Goal: Entertainment & Leisure: Consume media (video, audio)

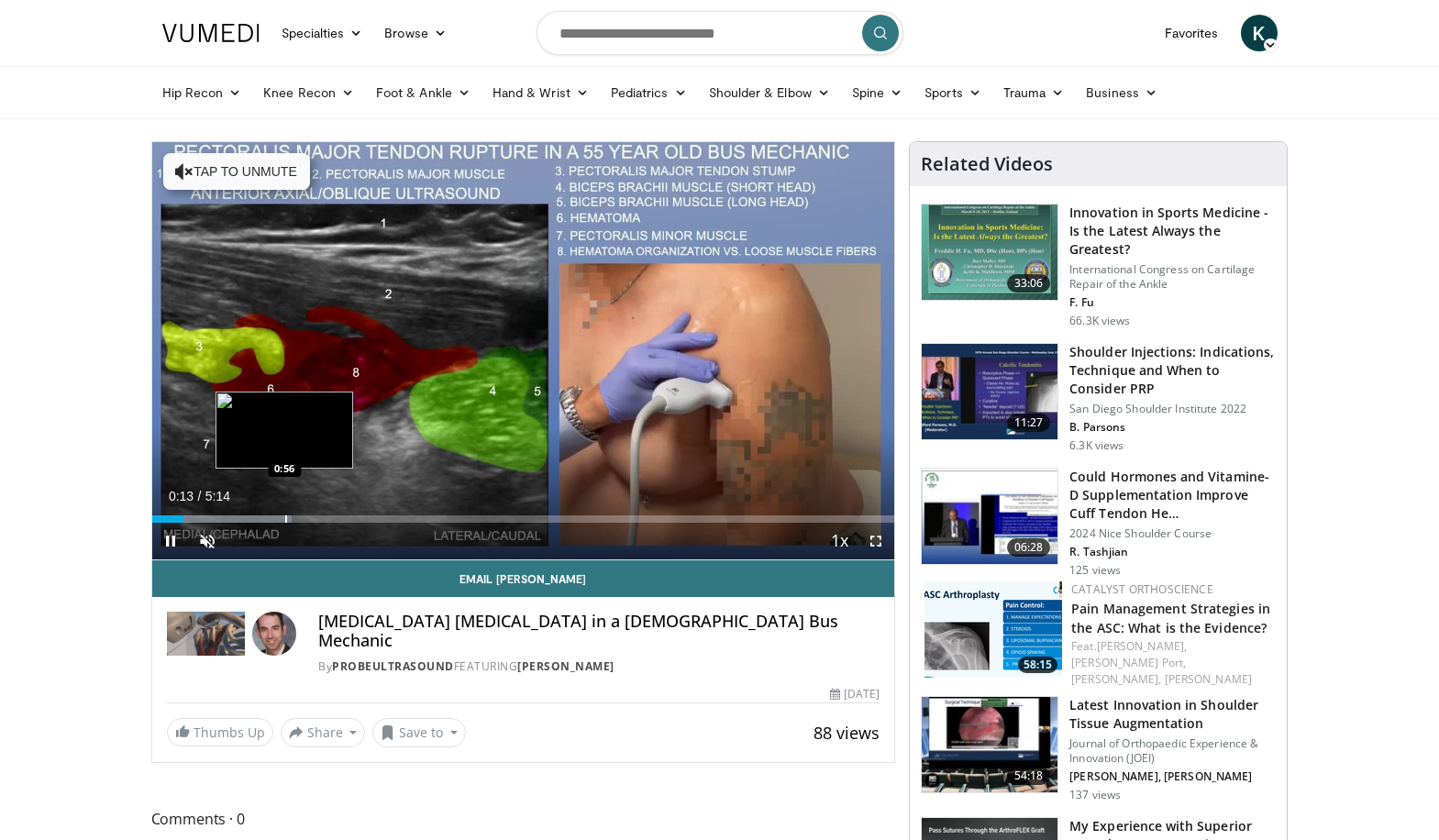
click at [285, 515] on div "Progress Bar" at bounding box center [286, 519] width 2 height 8
click at [300, 512] on div "Loaded : 28.32% 0:56 1:02" at bounding box center [523, 514] width 742 height 18
click at [325, 519] on div "Progress Bar" at bounding box center [326, 519] width 2 height 8
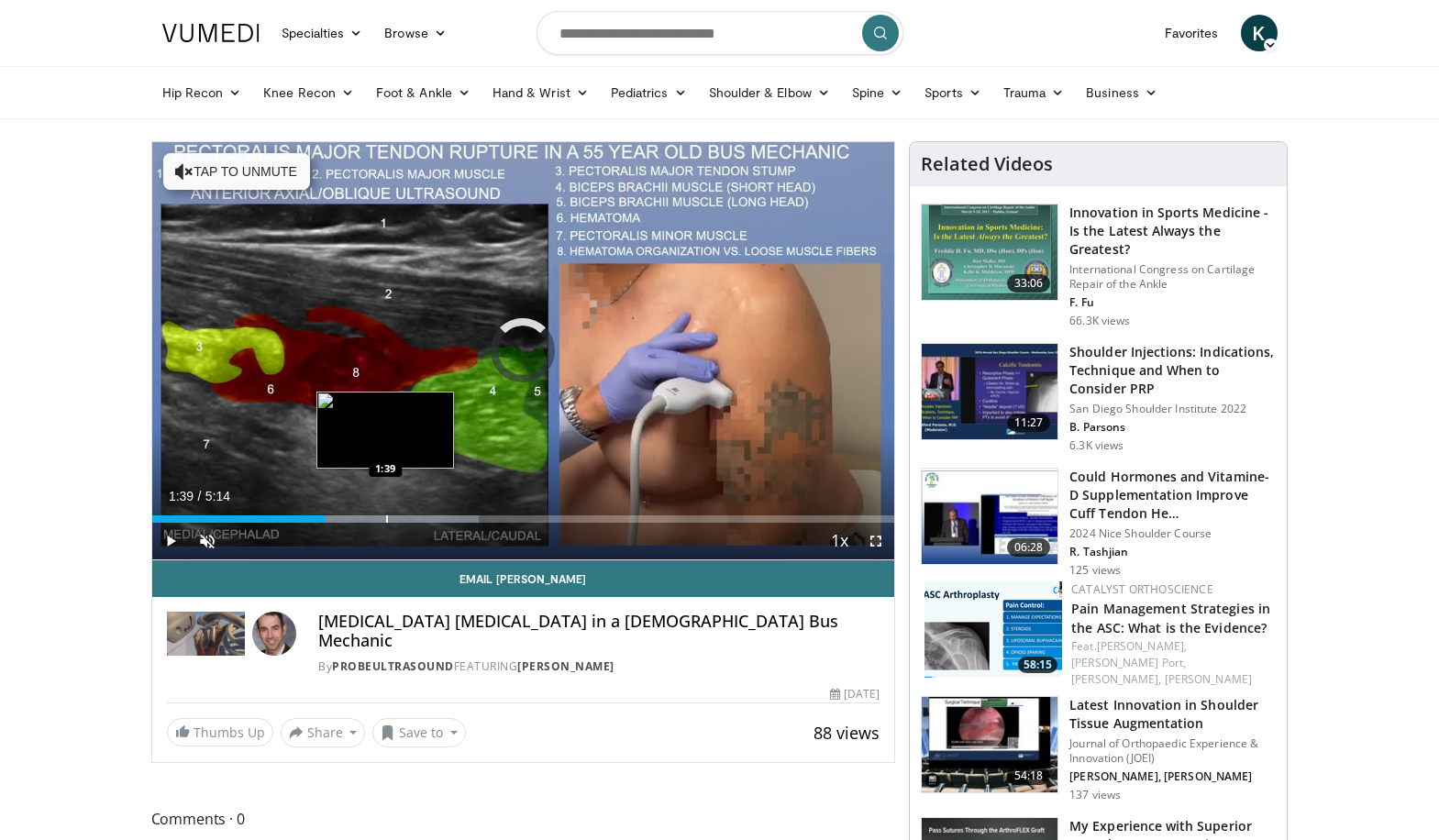
drag, startPoint x: 386, startPoint y: 518, endPoint x: 444, endPoint y: 521, distance: 58.1
click at [392, 518] on div "Loaded : 44.07% 1:39 1:39" at bounding box center [523, 519] width 742 height 8
drag, startPoint x: 498, startPoint y: 521, endPoint x: 522, endPoint y: 524, distance: 24.2
click at [504, 521] on div "Loaded : 53.51% 2:26 2:27" at bounding box center [523, 519] width 742 height 8
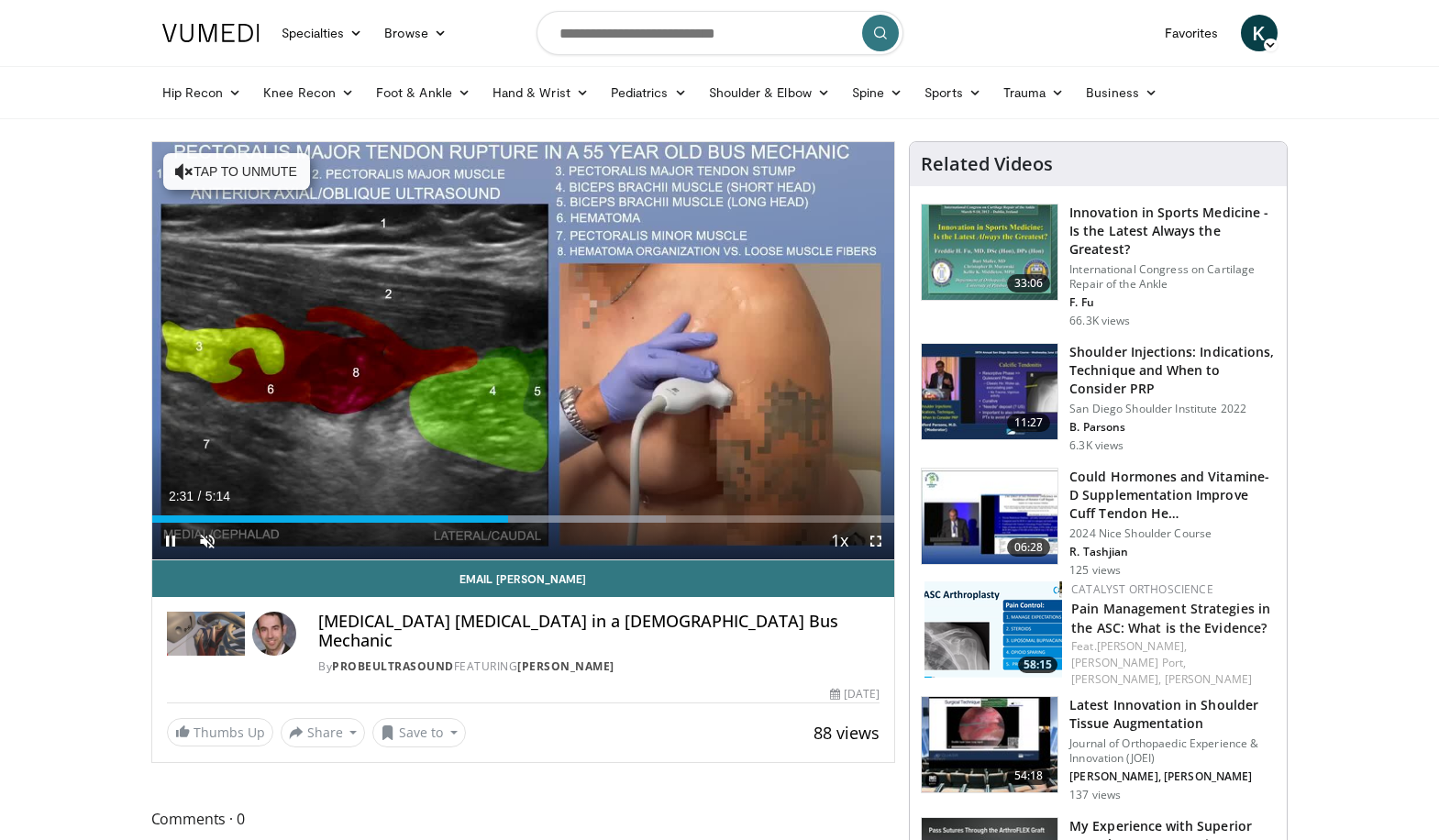
click at [590, 525] on div "Current Time 2:31 / Duration 5:14 Pause Skip Backward Skip Forward Unmute Loade…" at bounding box center [523, 541] width 742 height 37
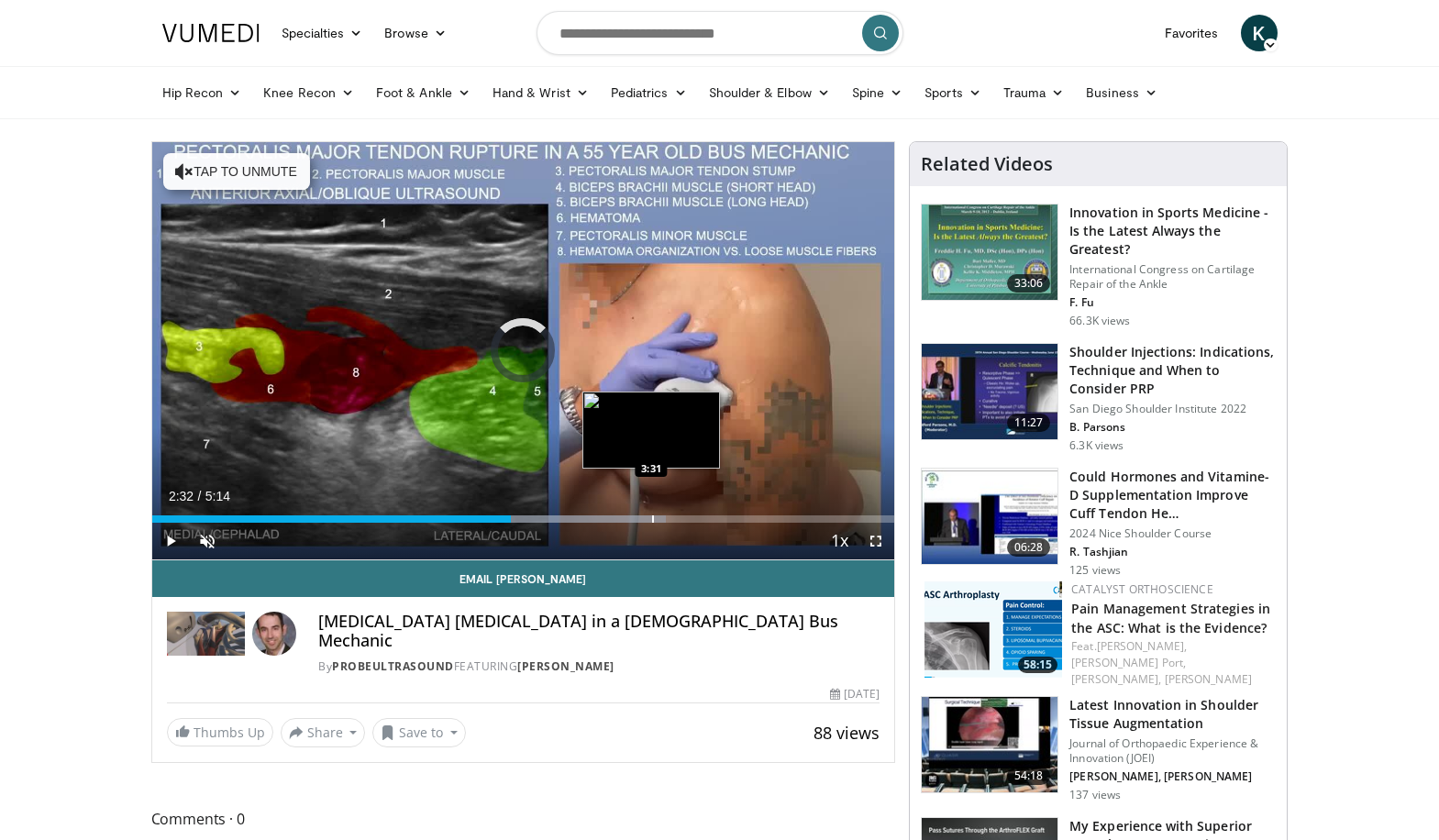
click at [656, 516] on div "Loaded : 69.26% 2:32 3:31" at bounding box center [523, 519] width 742 height 8
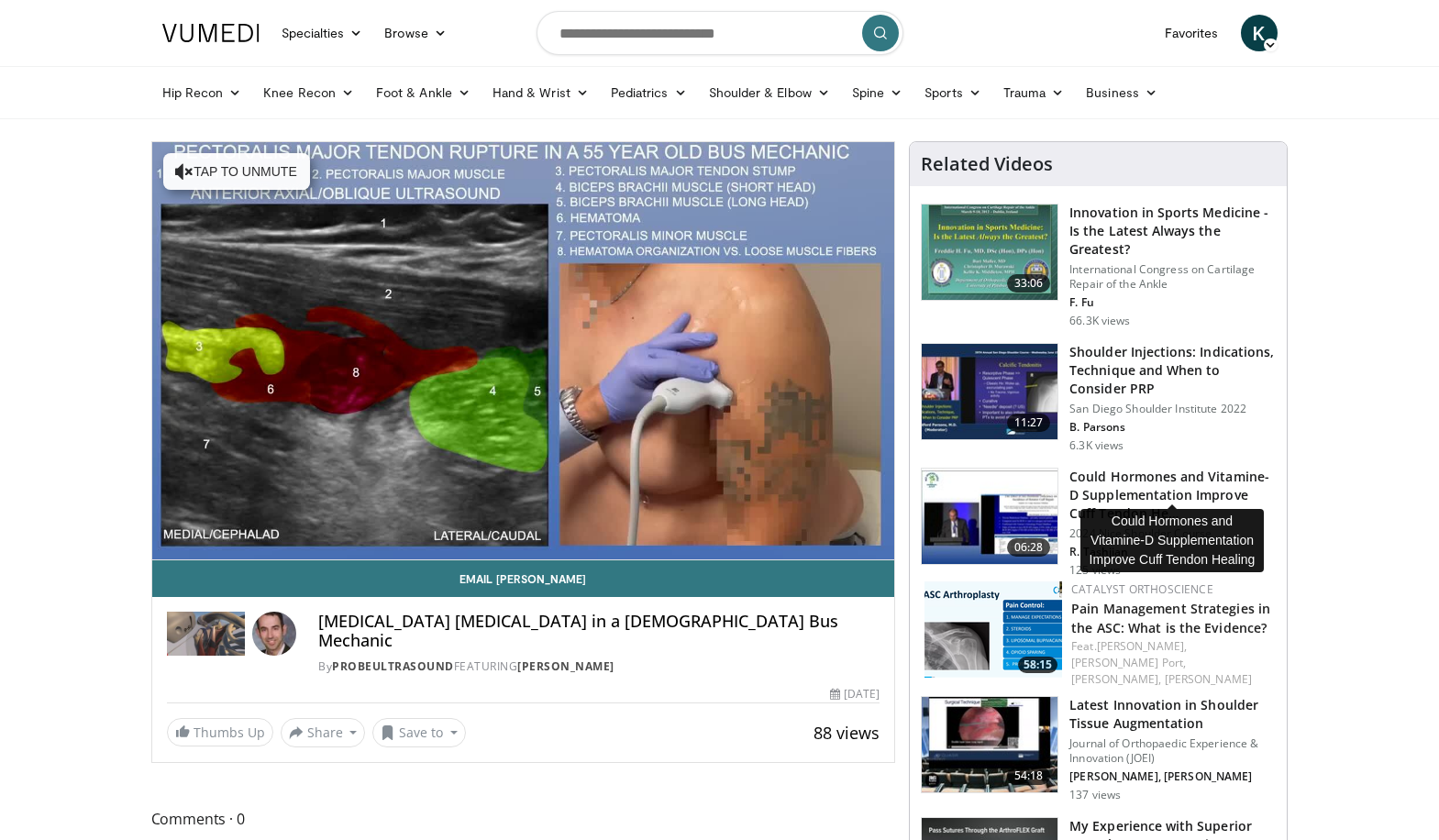
click at [1081, 475] on h3 "Could Hormones and Vitamine-D Supplementation Improve Cuff Tendon He…" at bounding box center [1172, 495] width 206 height 55
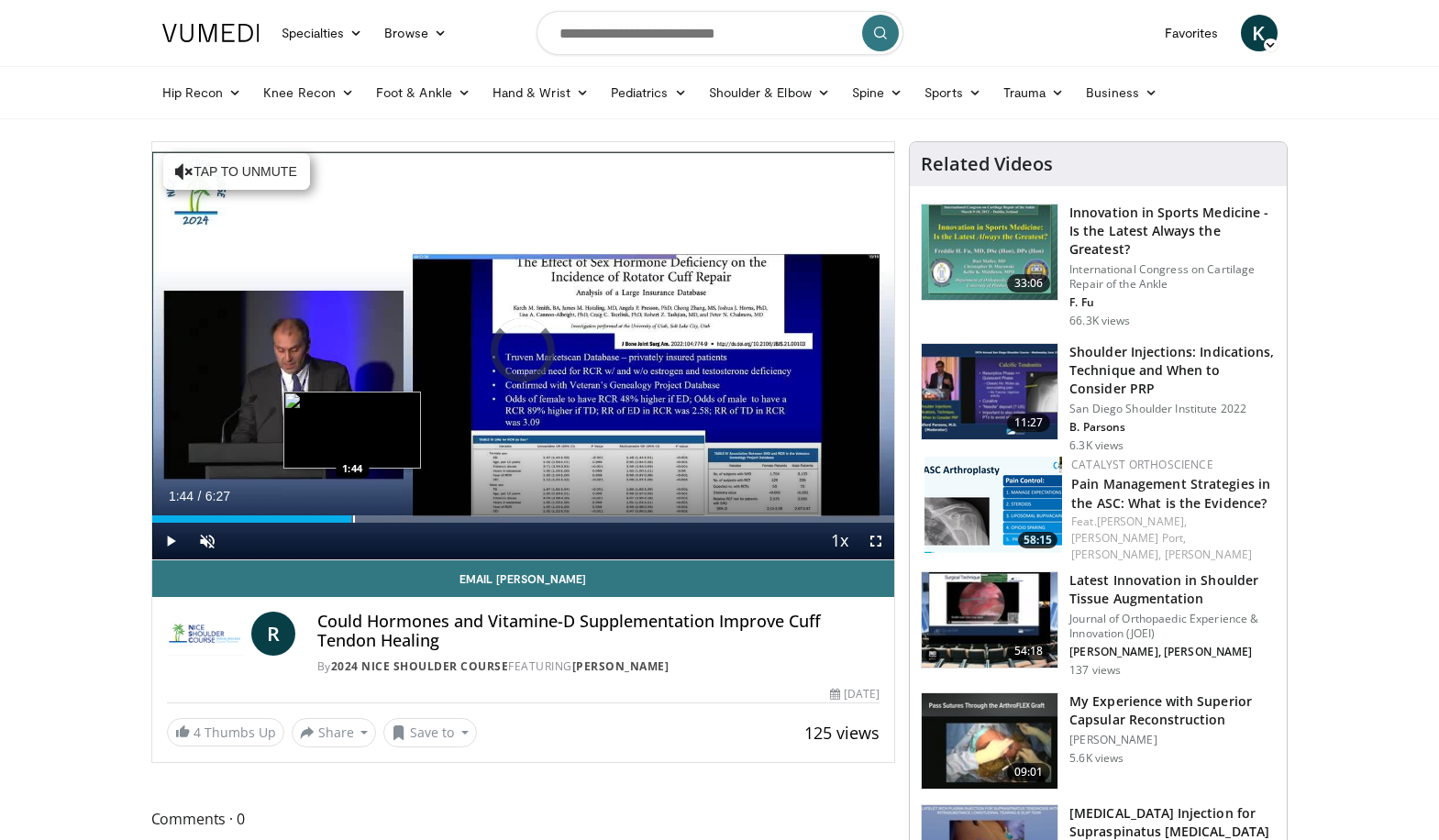
click at [351, 519] on div "Loaded : 10.23% 1:44 1:44" at bounding box center [523, 519] width 742 height 8
click at [438, 515] on div "Progress Bar" at bounding box center [439, 519] width 2 height 8
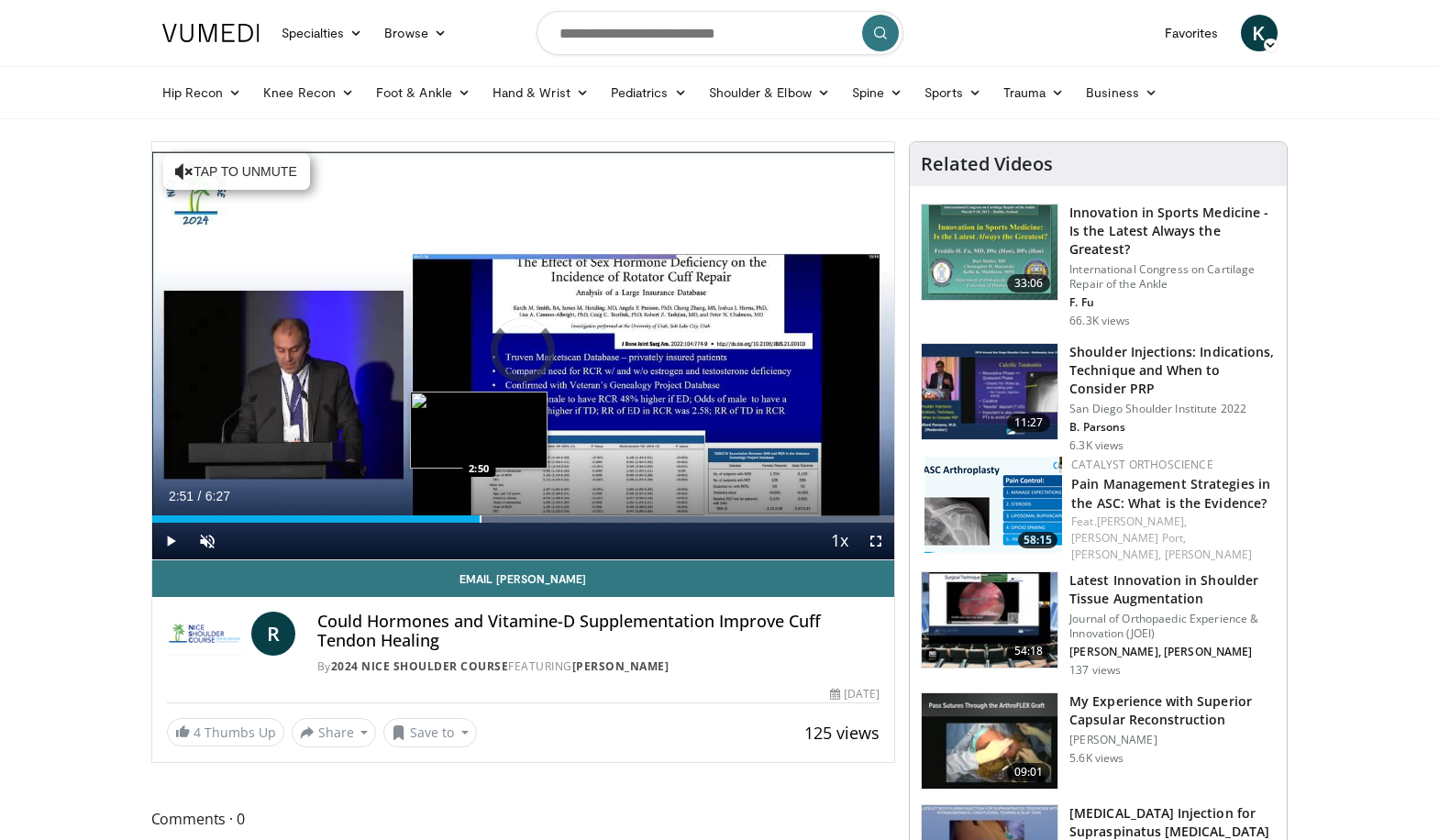
click at [481, 508] on div "Loaded : 43.54% 2:51 2:50" at bounding box center [523, 514] width 742 height 18
click at [532, 521] on div "Loaded : 56.35% 2:52 3:15" at bounding box center [523, 519] width 742 height 8
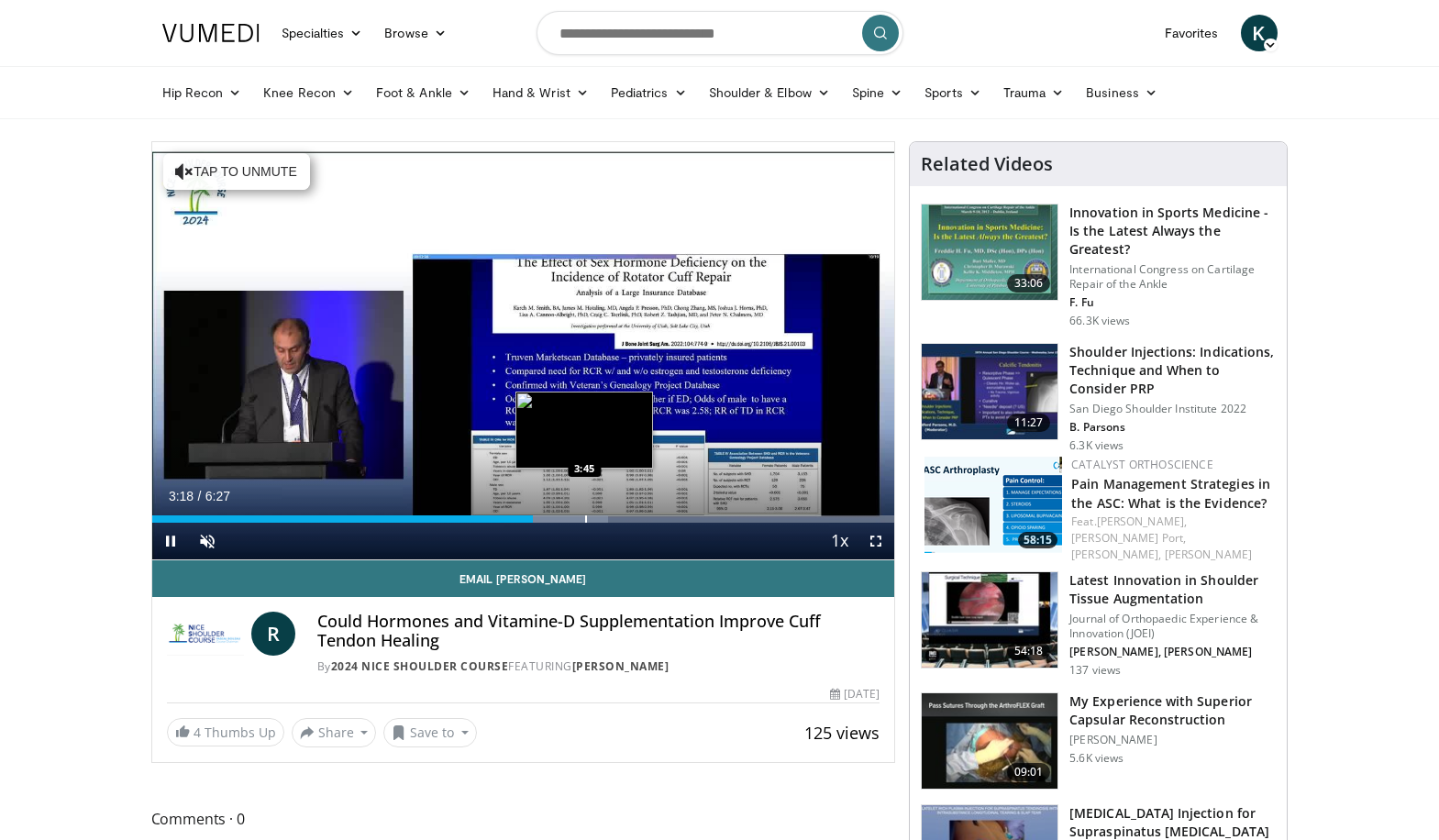
click at [586, 520] on div "Progress Bar" at bounding box center [586, 519] width 2 height 8
click at [629, 521] on div "Loaded : 74.28% 3:47 4:07" at bounding box center [523, 519] width 742 height 8
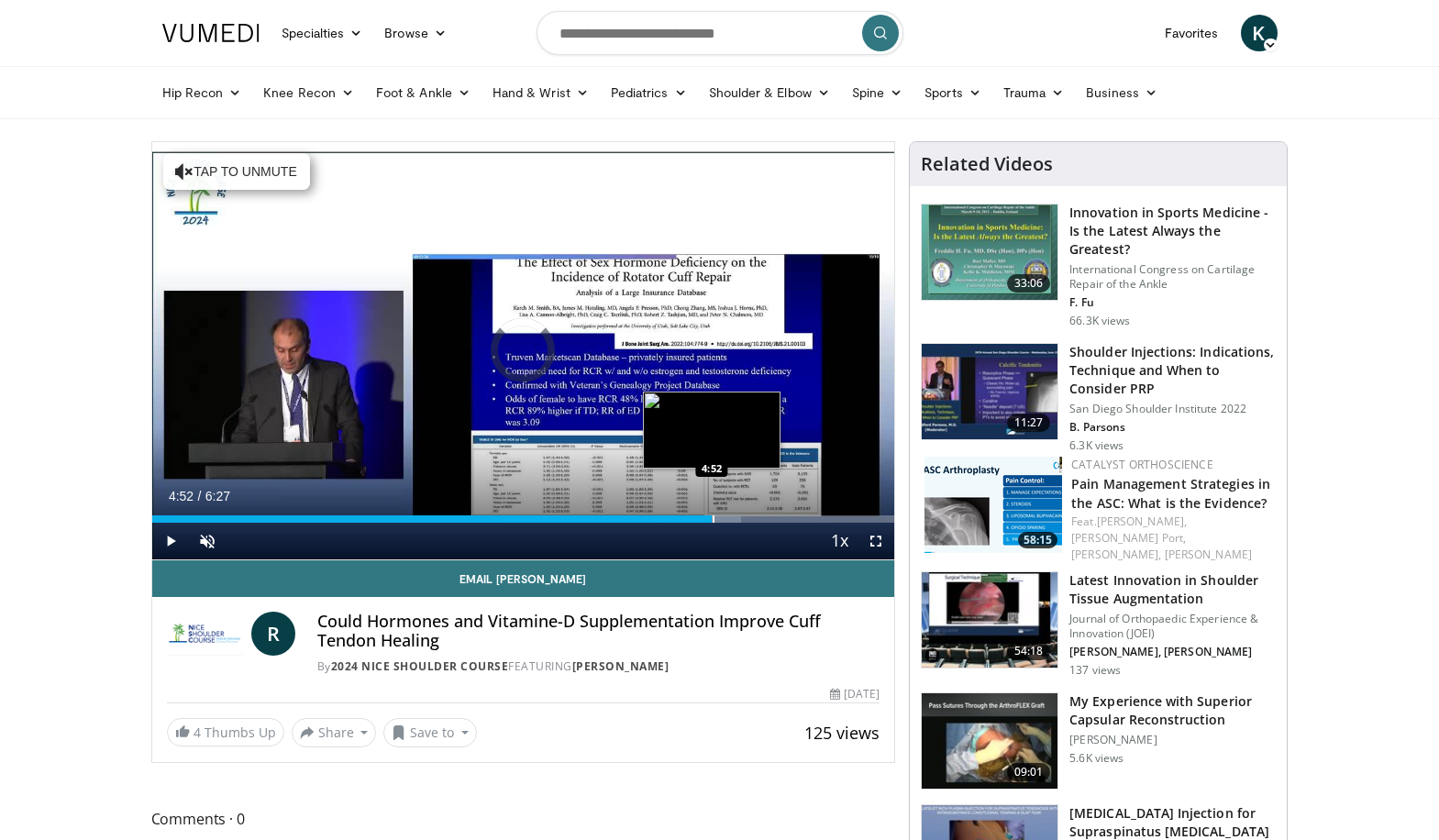
drag, startPoint x: 706, startPoint y: 521, endPoint x: 722, endPoint y: 521, distance: 16.0
click at [714, 521] on div "Progress Bar" at bounding box center [713, 519] width 2 height 8
click at [754, 517] on div "Progress Bar" at bounding box center [755, 519] width 2 height 8
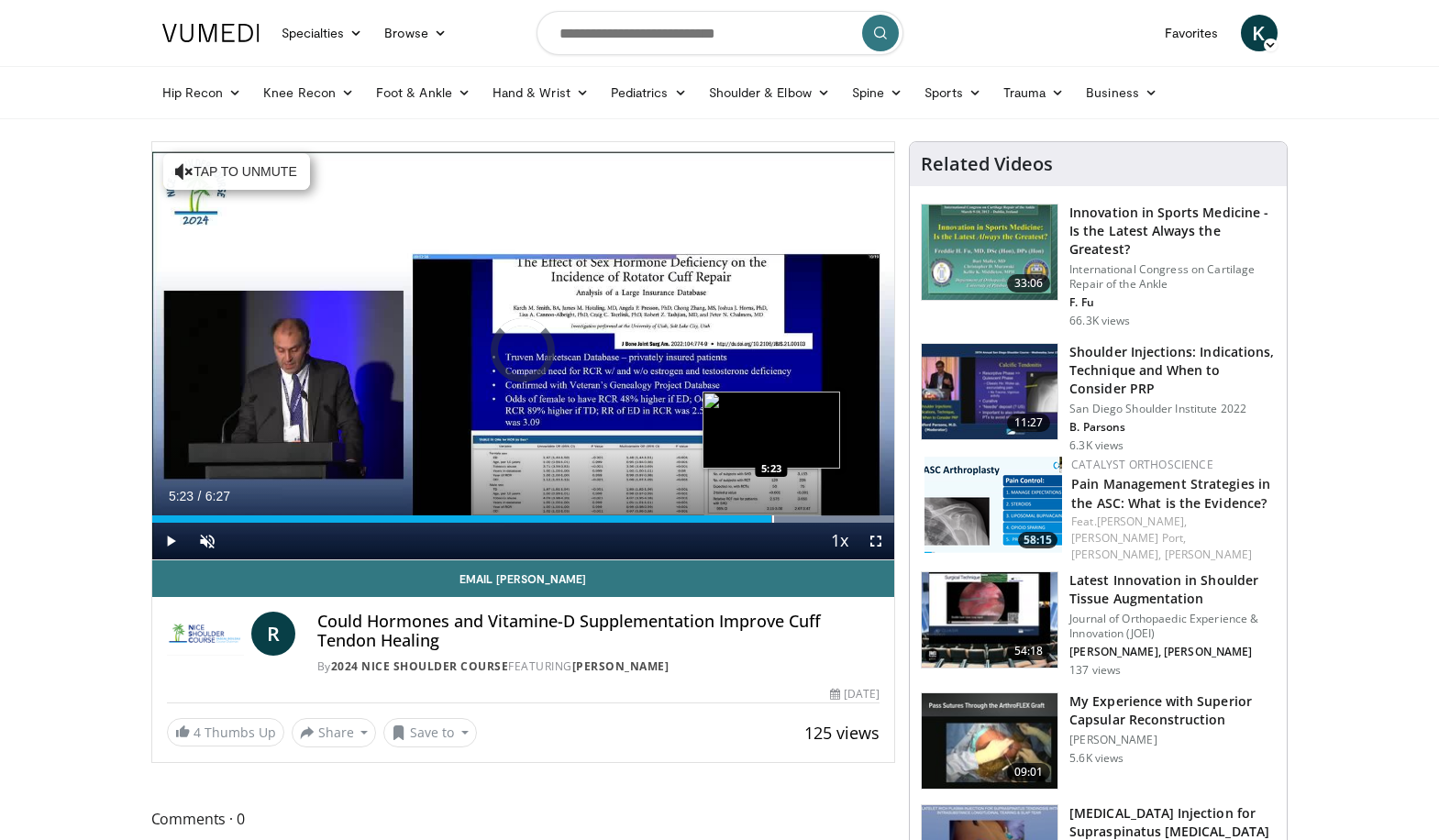
click at [772, 521] on div "Progress Bar" at bounding box center [773, 519] width 2 height 8
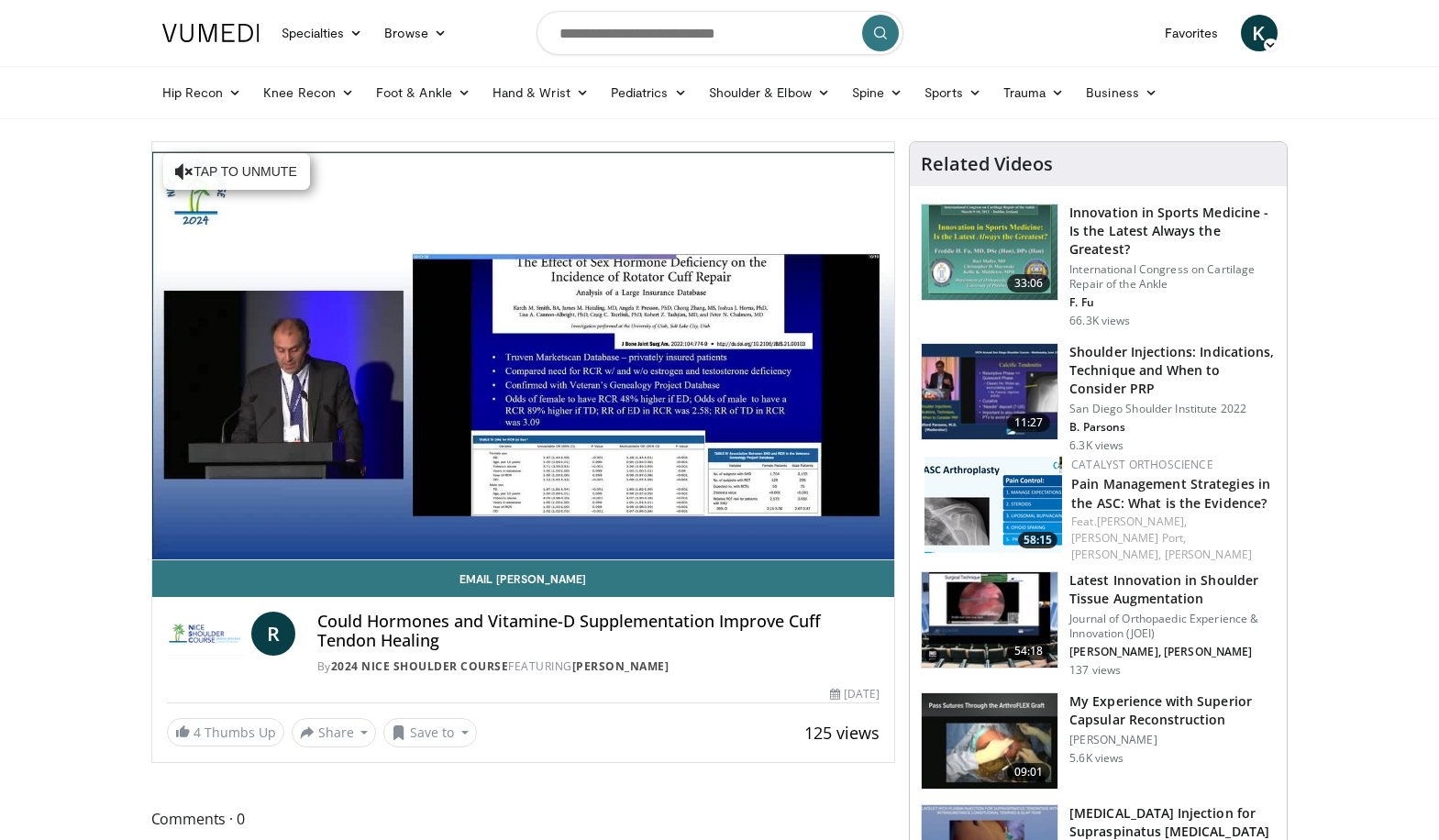
click at [783, 522] on div "10 seconds Tap to unmute" at bounding box center [523, 351] width 742 height 418
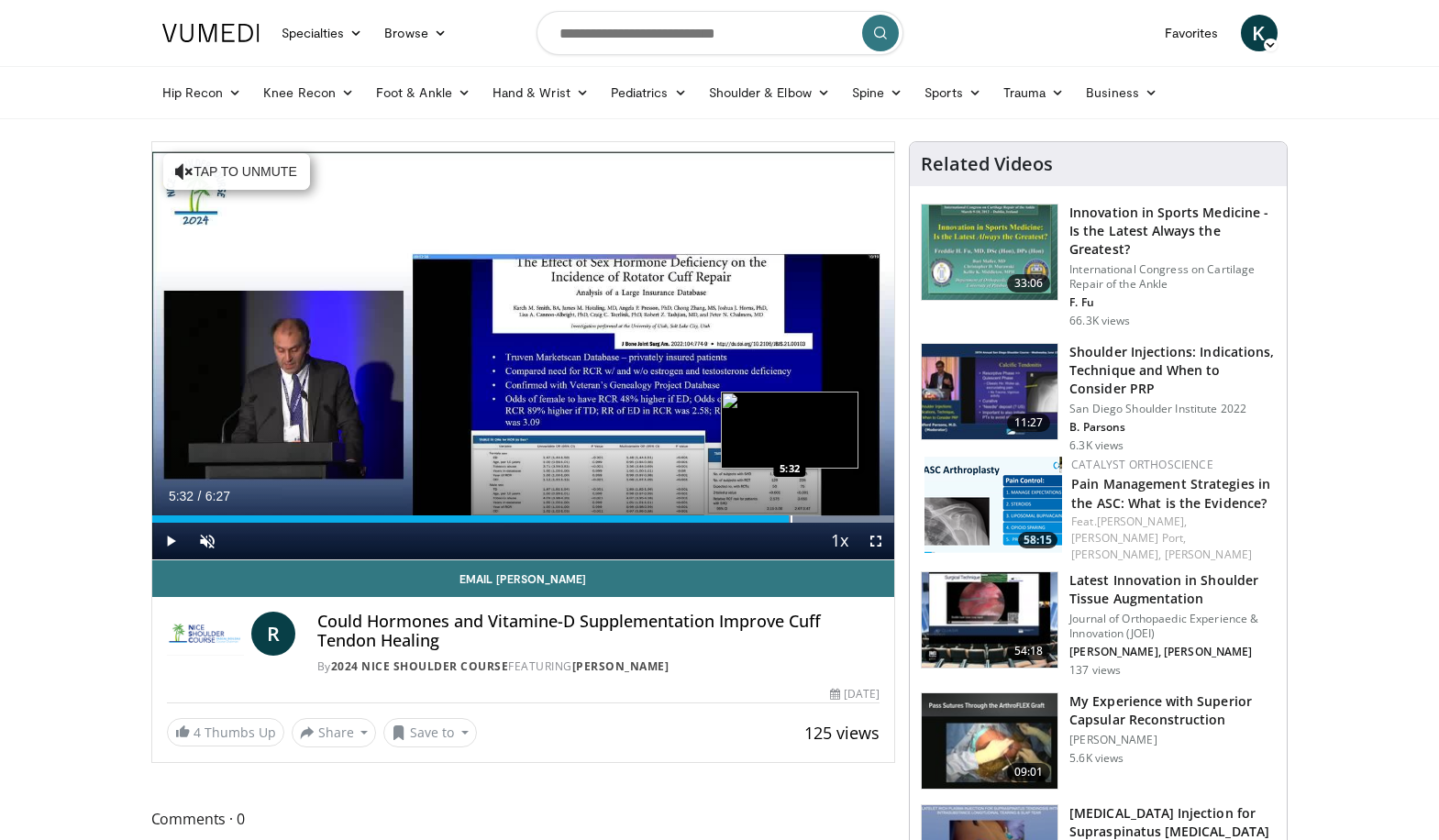
click at [790, 522] on div "Progress Bar" at bounding box center [791, 519] width 2 height 8
click at [803, 520] on div "Progress Bar" at bounding box center [804, 519] width 2 height 8
click at [815, 519] on div "Progress Bar" at bounding box center [814, 519] width 2 height 8
click at [820, 519] on div "Progress Bar" at bounding box center [821, 519] width 2 height 8
click at [824, 519] on div "Progress Bar" at bounding box center [825, 519] width 2 height 8
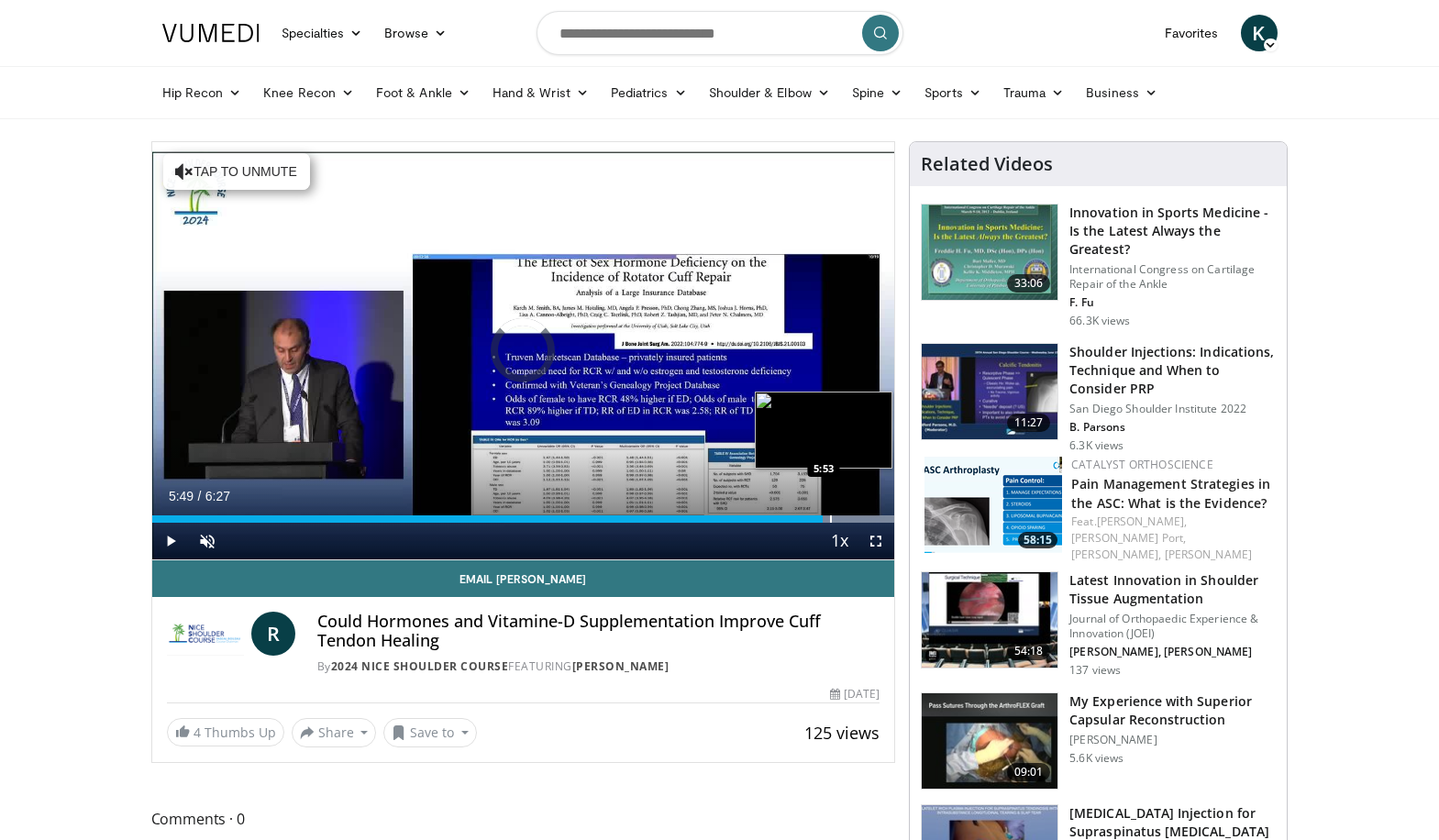
click at [830, 518] on div "Progress Bar" at bounding box center [831, 519] width 2 height 8
click at [835, 518] on div "Progress Bar" at bounding box center [836, 519] width 2 height 8
click at [842, 516] on div "Progress Bar" at bounding box center [843, 519] width 2 height 8
click at [846, 515] on div "Progress Bar" at bounding box center [847, 519] width 2 height 8
